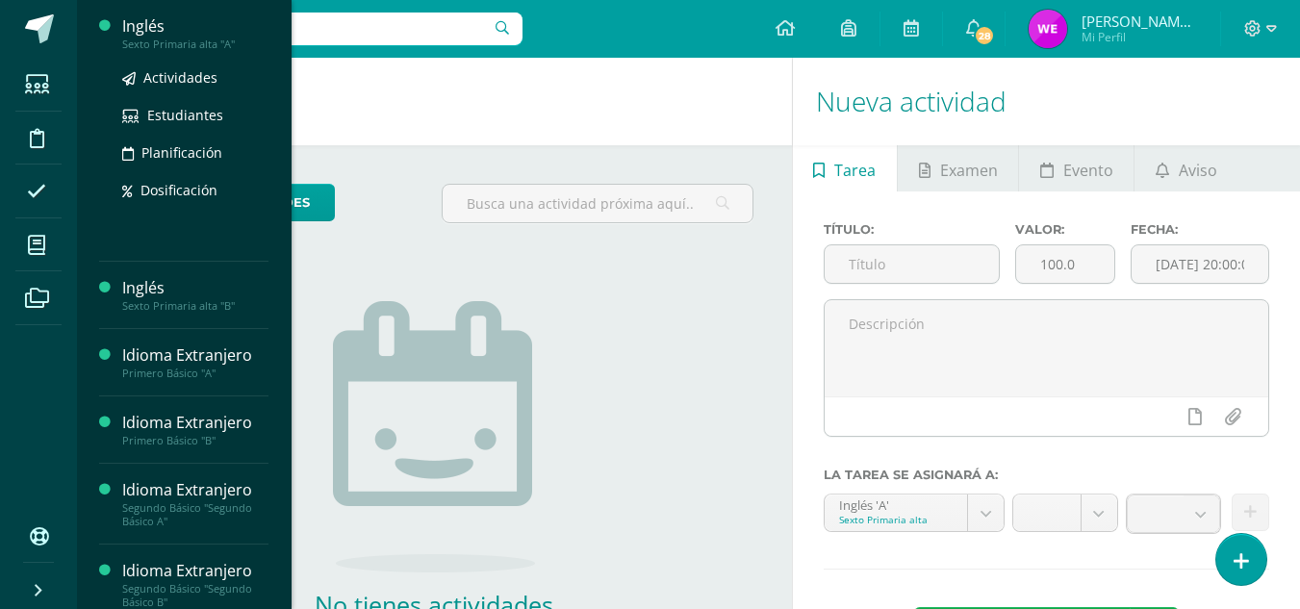
click at [208, 49] on div "Sexto Primaria alta "A"" at bounding box center [195, 44] width 146 height 13
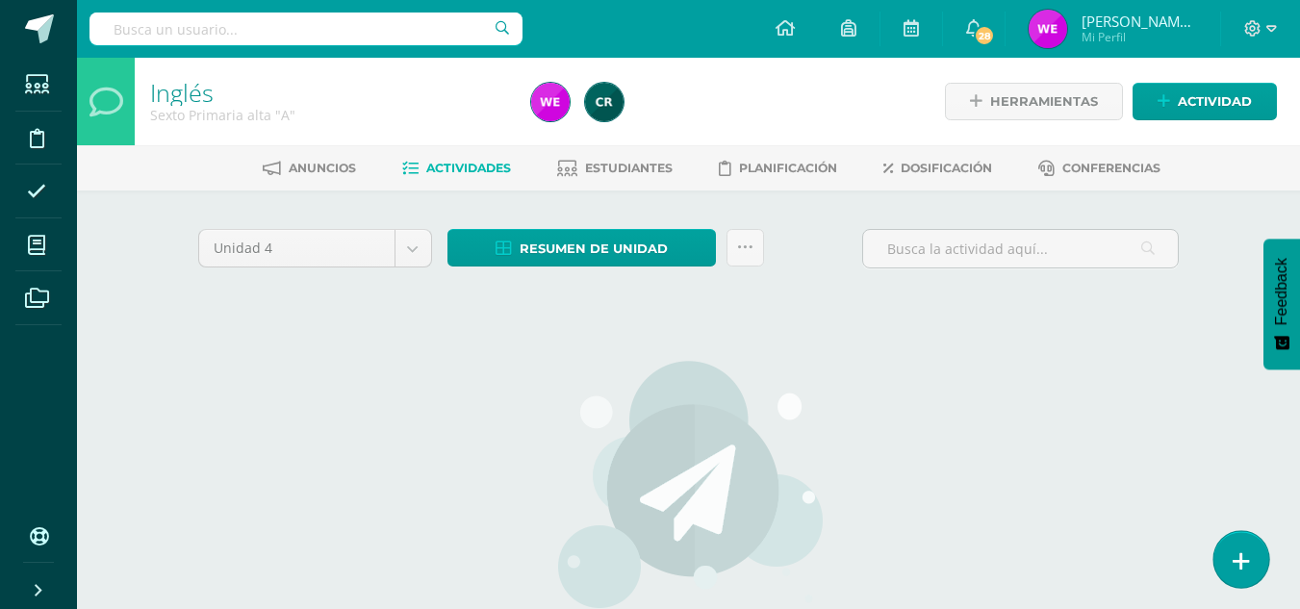
click at [1245, 557] on icon at bounding box center [1241, 562] width 17 height 22
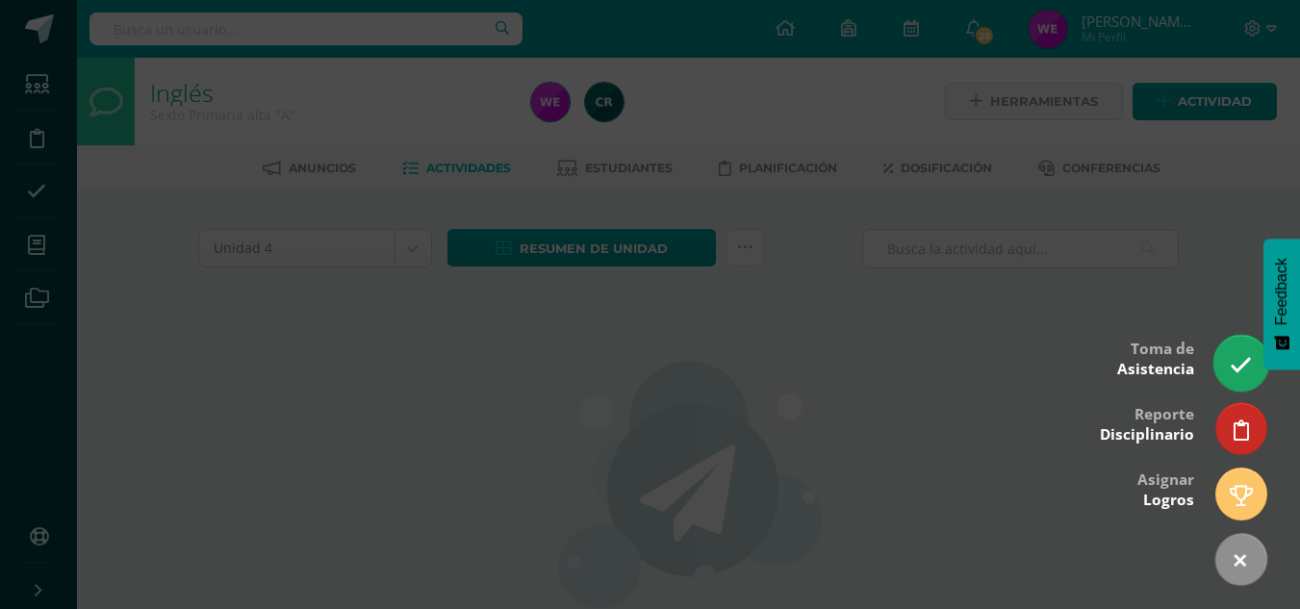
click at [1240, 367] on icon at bounding box center [1241, 365] width 22 height 22
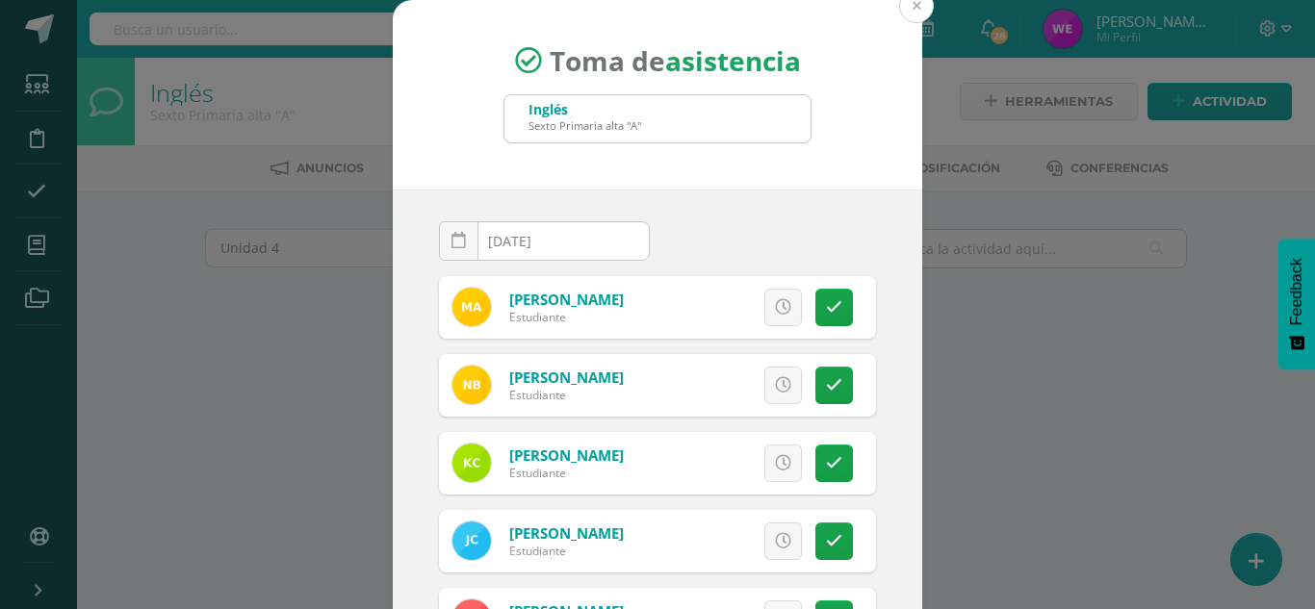
click at [906, 15] on button at bounding box center [916, 5] width 35 height 35
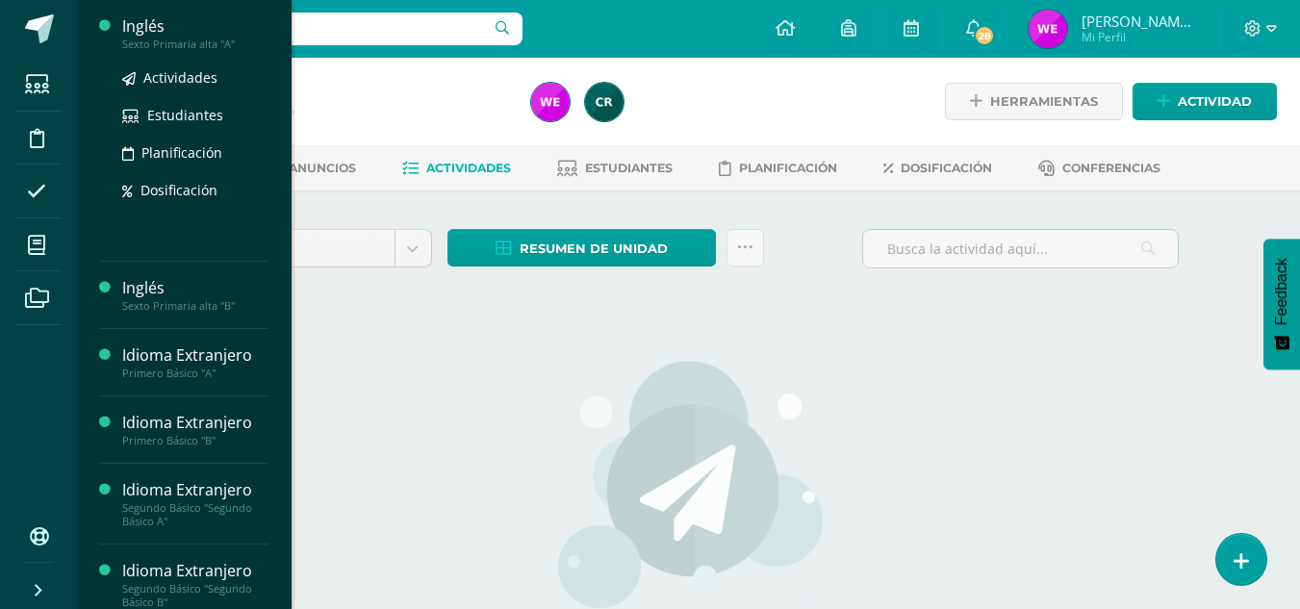
click at [165, 23] on div "Inglés" at bounding box center [195, 26] width 146 height 22
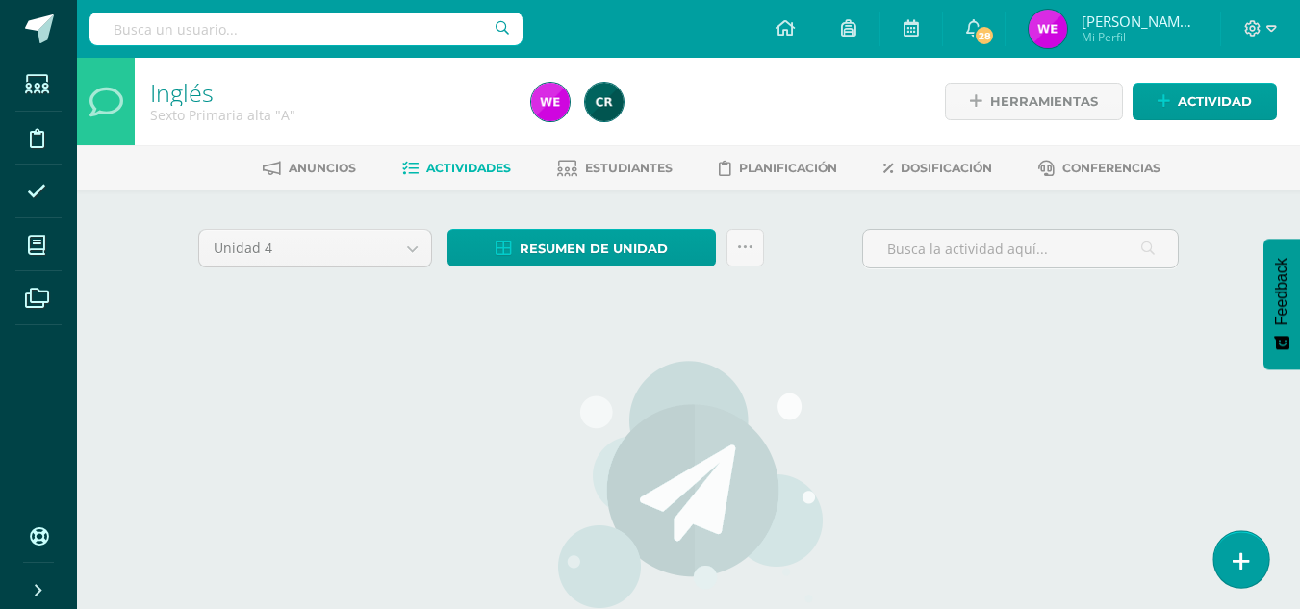
click at [1253, 556] on link at bounding box center [1241, 559] width 55 height 56
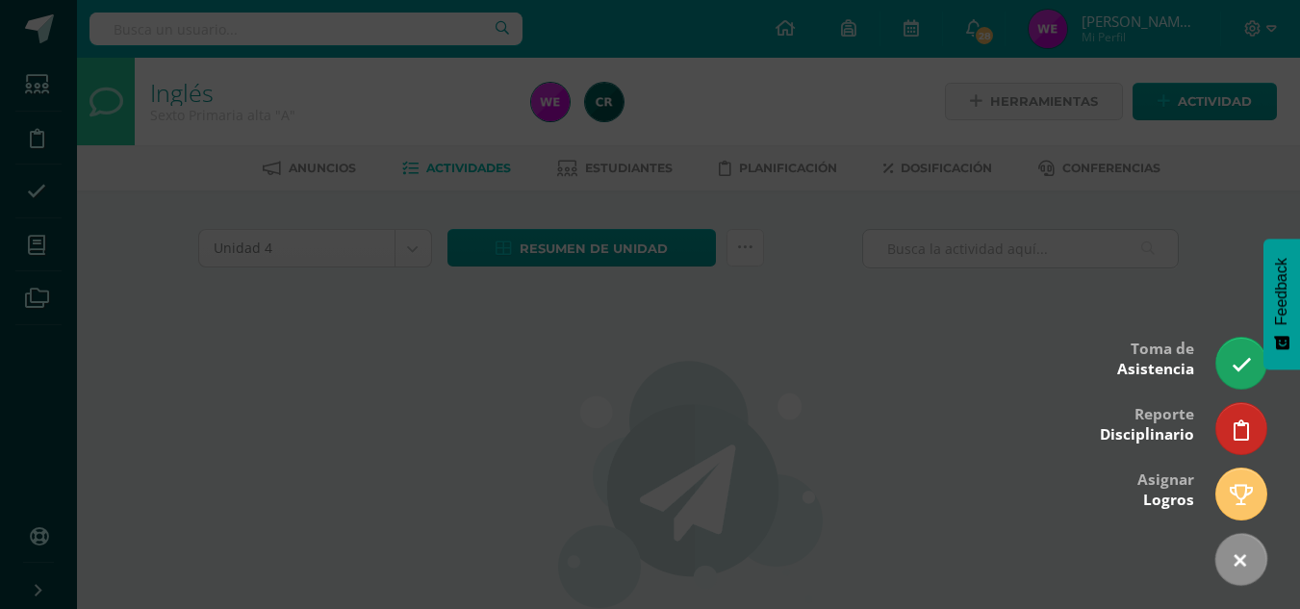
click at [637, 440] on div at bounding box center [650, 304] width 1300 height 609
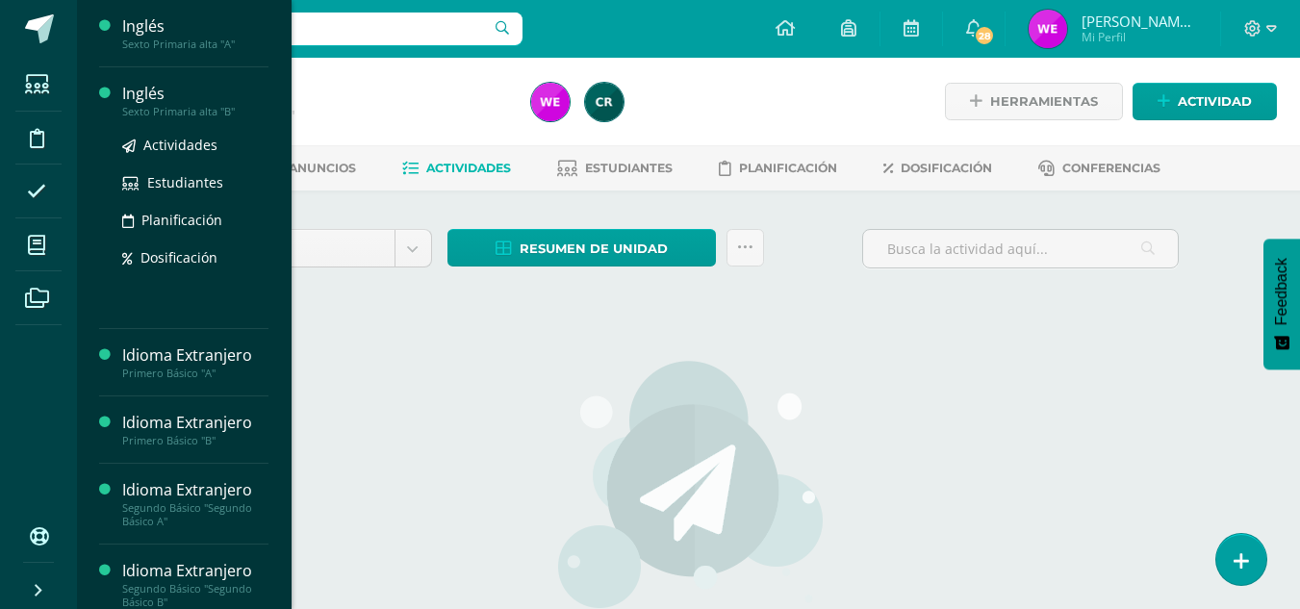
click at [127, 107] on div "Sexto Primaria alta "B"" at bounding box center [195, 111] width 146 height 13
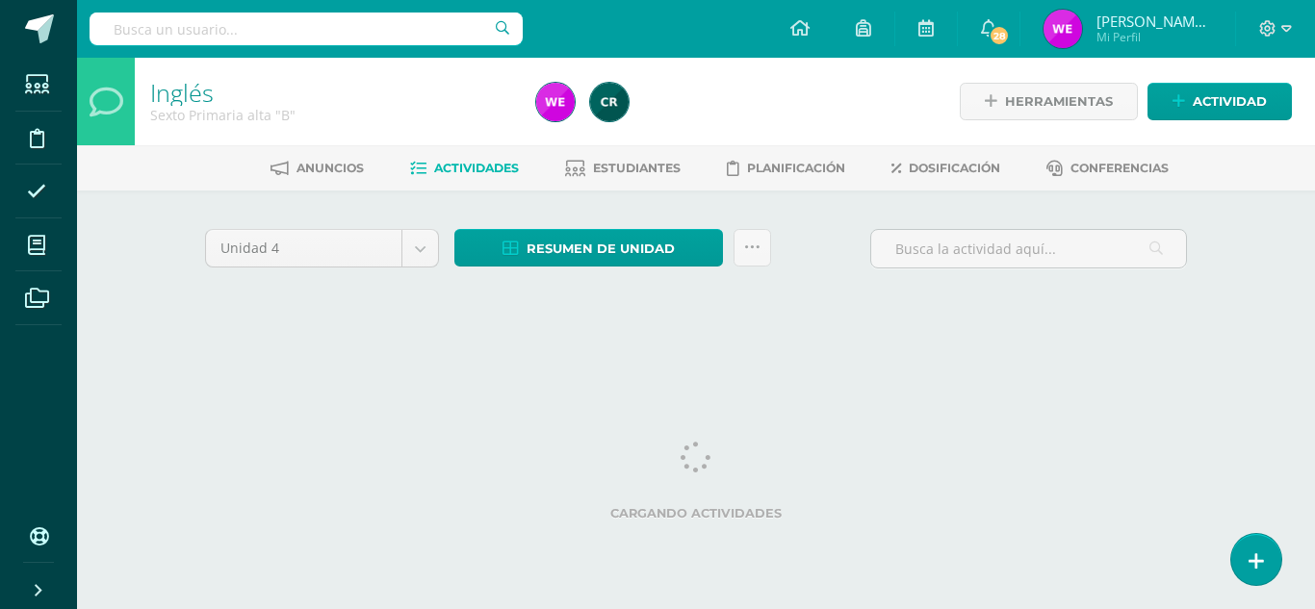
click at [1232, 562] on link at bounding box center [1256, 559] width 50 height 51
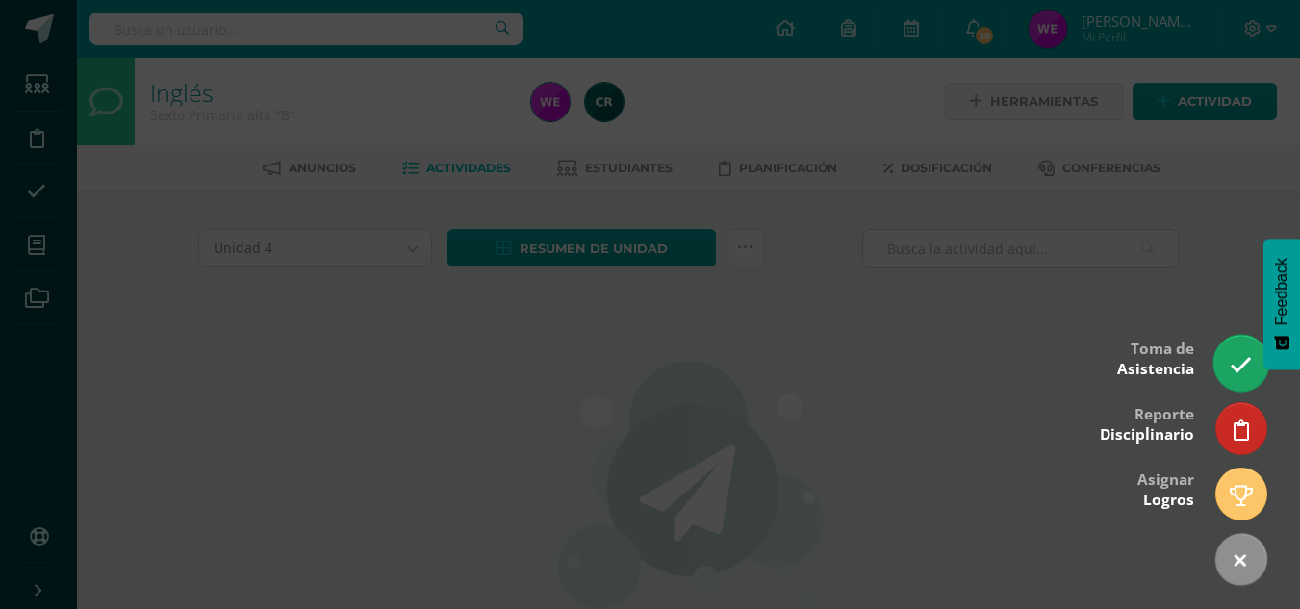
click at [1243, 378] on link at bounding box center [1241, 363] width 55 height 56
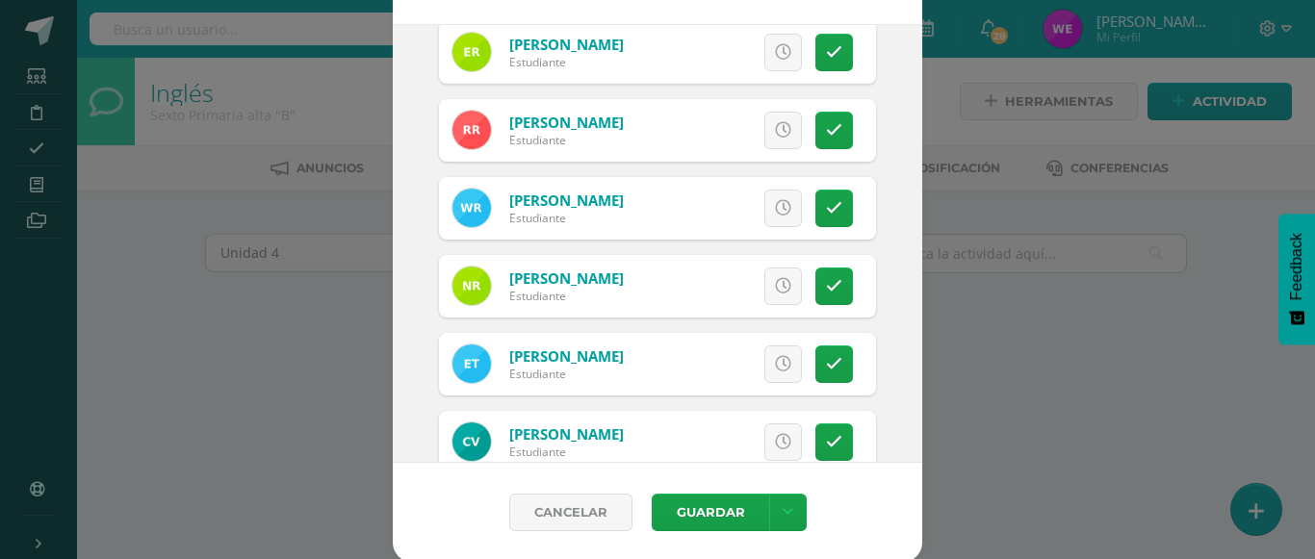
scroll to position [1300, 0]
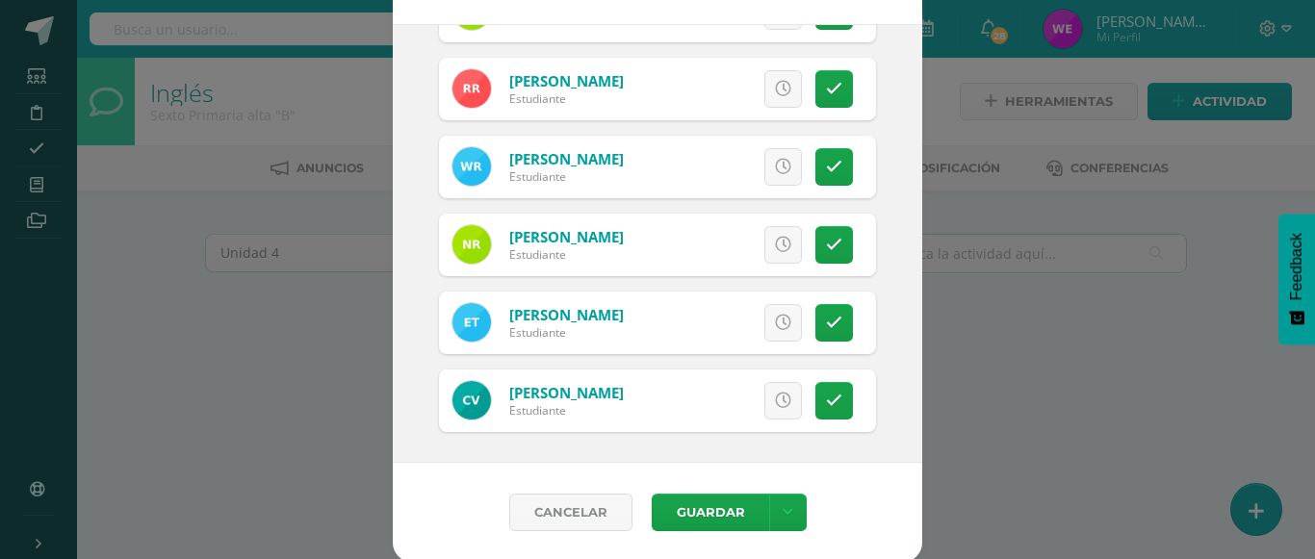
click at [875, 207] on div "2025-08-11 August, 2025 Mo Tu We Th Fr Sa Su 28 29 30 31 1 2 3 4 5 6 7 8 9 10 1…" at bounding box center [657, 243] width 529 height 439
click at [727, 519] on button "Guardar" at bounding box center [710, 513] width 117 height 38
